Goal: Navigation & Orientation: Find specific page/section

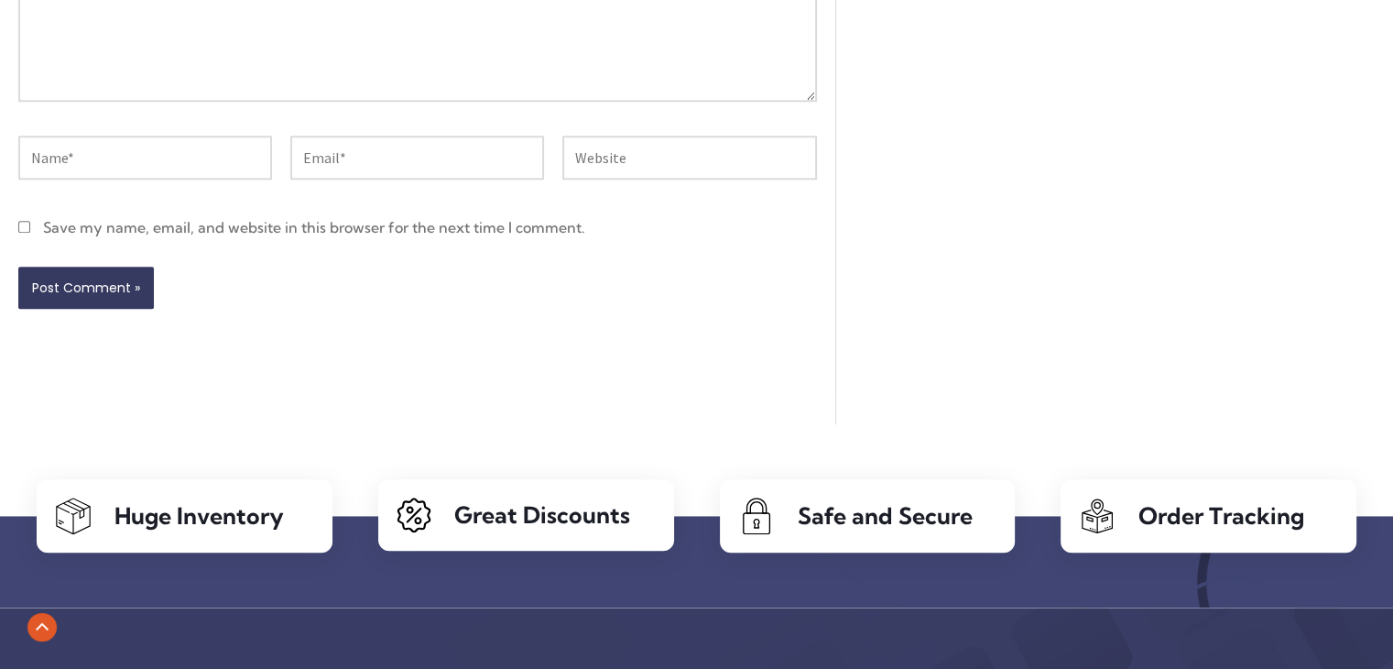
scroll to position [1832, 0]
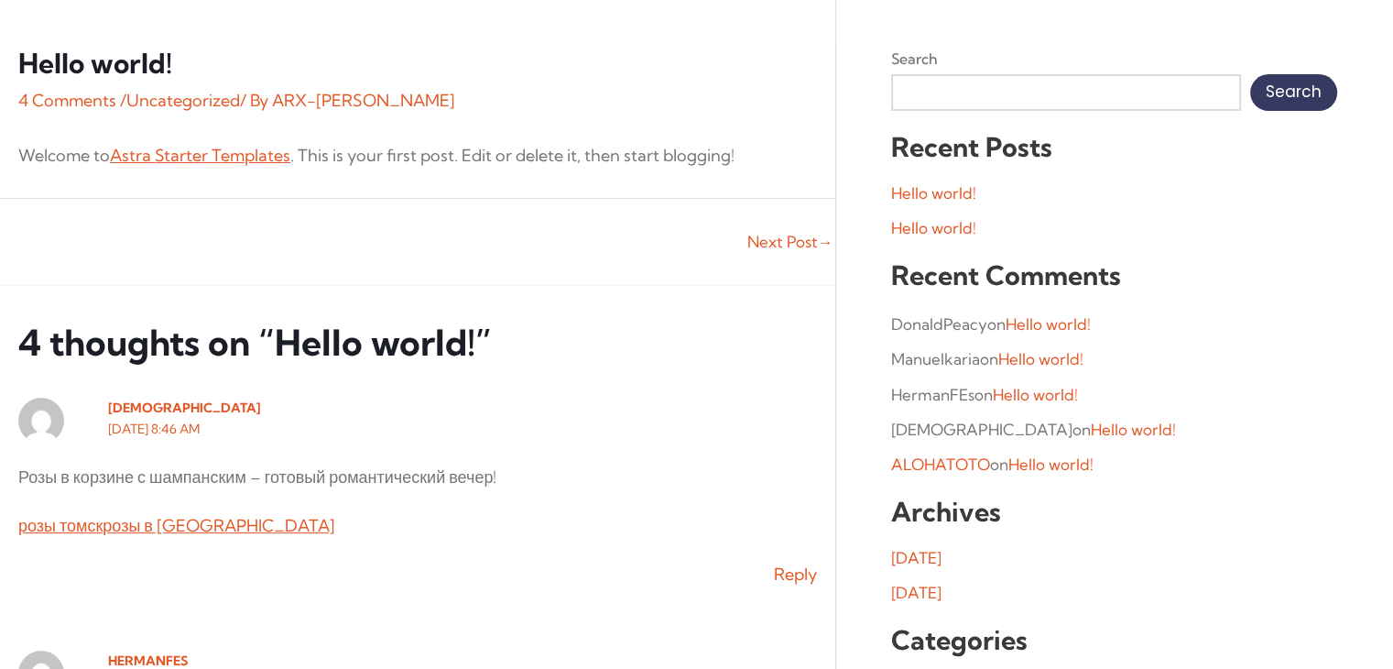
scroll to position [92, 0]
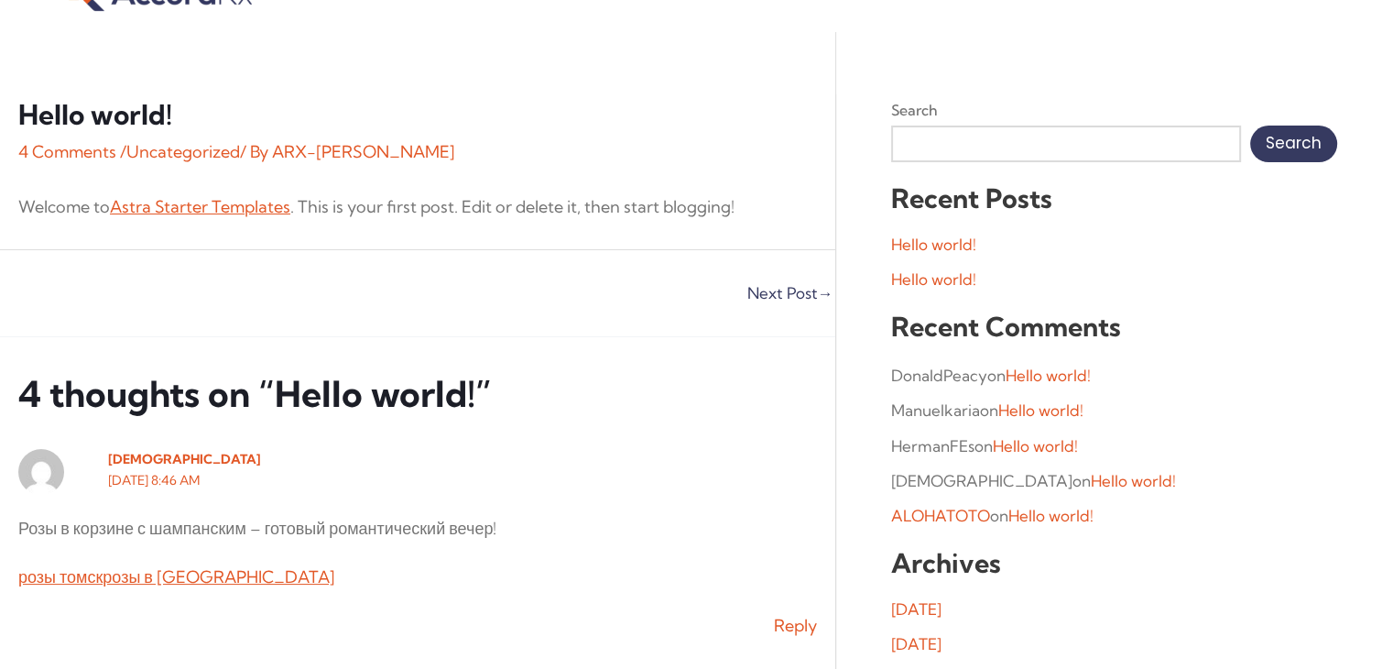
click at [774, 288] on link "Next Post →" at bounding box center [791, 293] width 86 height 16
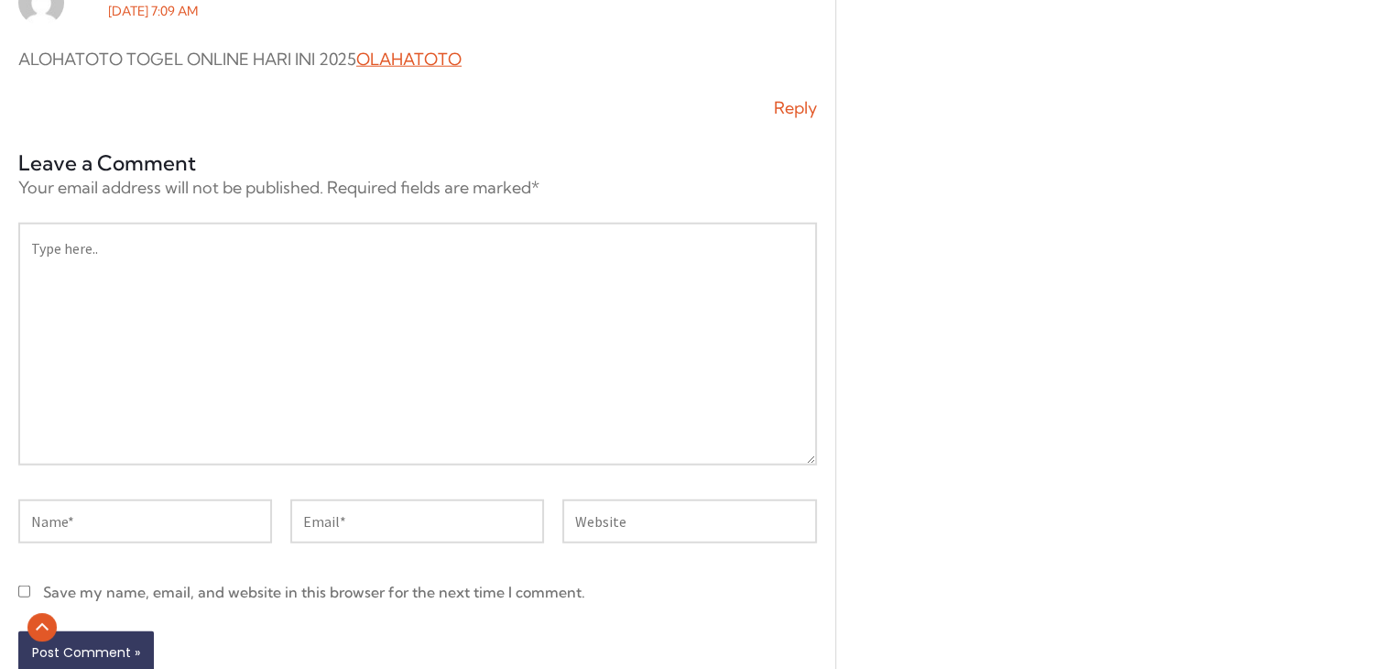
scroll to position [11542, 0]
